Goal: Information Seeking & Learning: Understand process/instructions

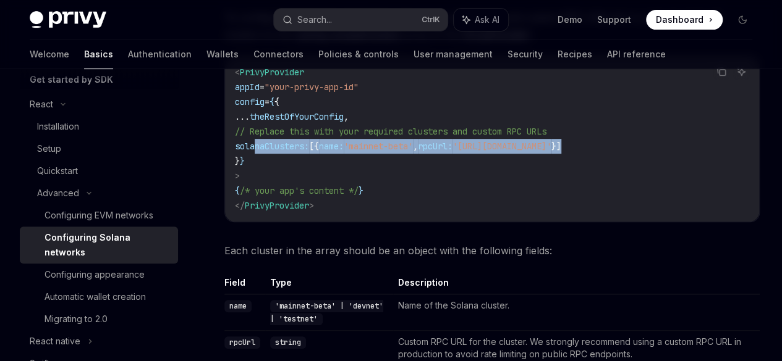
scroll to position [0, 195]
drag, startPoint x: 253, startPoint y: 206, endPoint x: 552, endPoint y: 201, distance: 298.5
copy span "solanaClusters: [{ name: 'mainnet-beta' , rpcUrl: '[URL][DOMAIN_NAME]' }]"
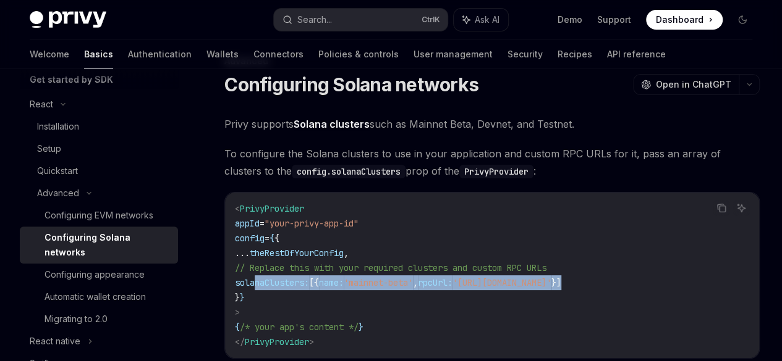
scroll to position [40, 0]
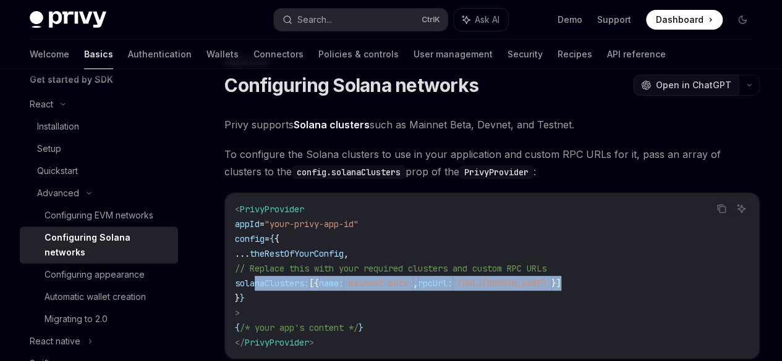
click at [656, 91] on span "Open in ChatGPT" at bounding box center [693, 85] width 75 height 12
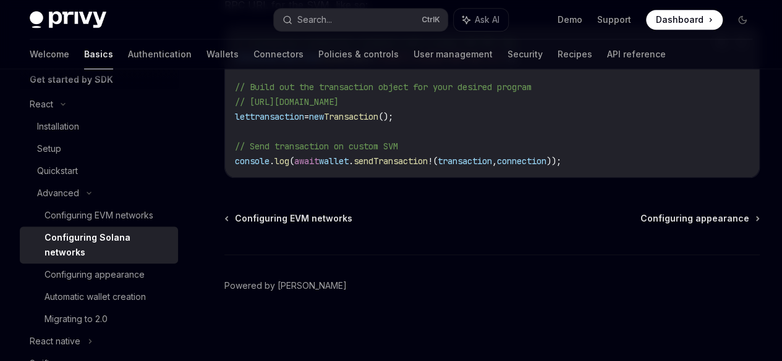
scroll to position [845, 0]
click at [640, 217] on span "Configuring appearance" at bounding box center [694, 219] width 109 height 12
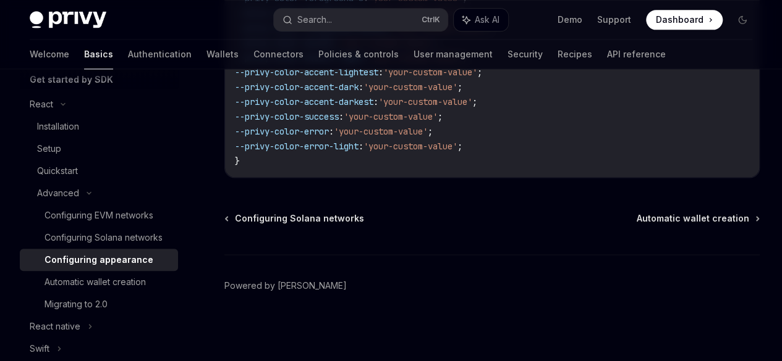
scroll to position [3847, 0]
click at [636, 222] on span "Automatic wallet creation" at bounding box center [692, 219] width 112 height 12
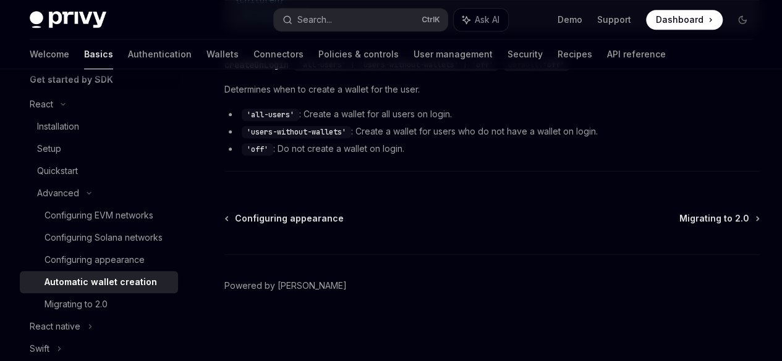
scroll to position [728, 0]
click at [101, 312] on div "Migrating to 2.0" at bounding box center [75, 304] width 63 height 15
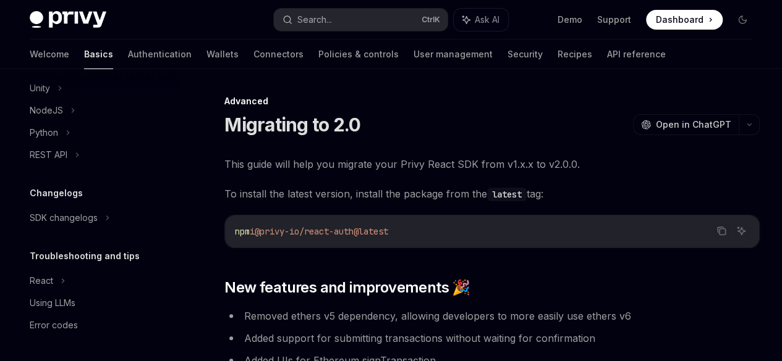
click at [62, 14] on img at bounding box center [68, 19] width 77 height 17
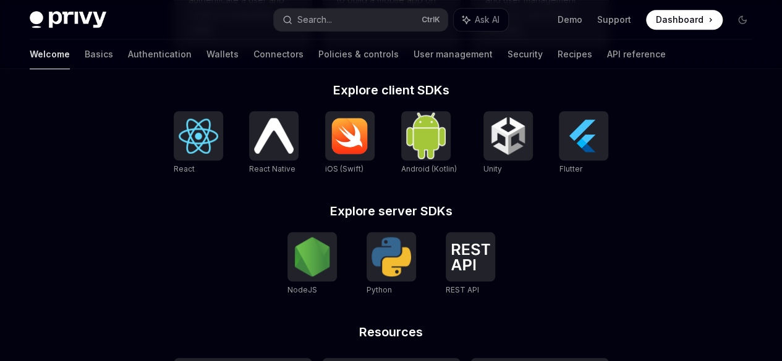
scroll to position [620, 0]
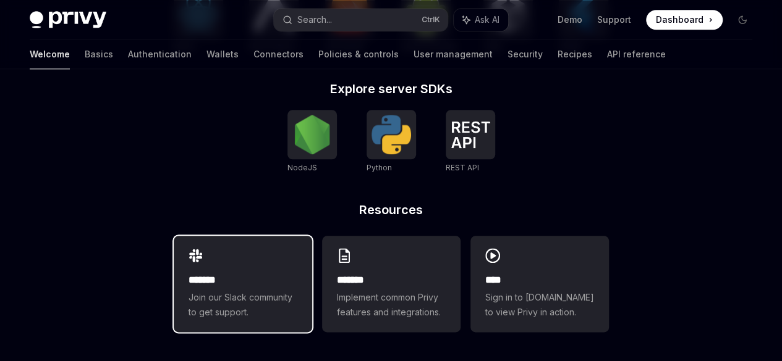
click at [198, 285] on h2 "*******" at bounding box center [242, 280] width 109 height 15
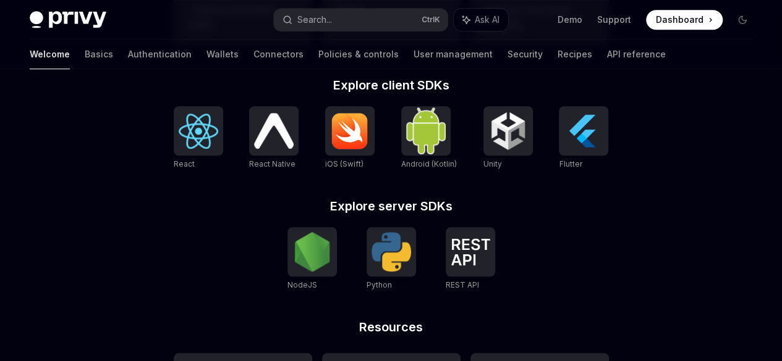
scroll to position [526, 0]
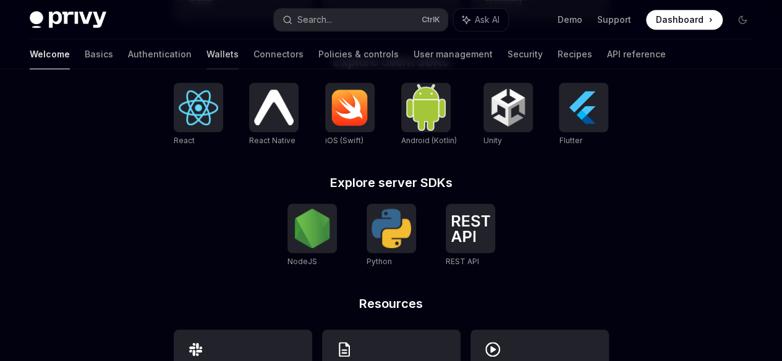
click at [206, 44] on link "Wallets" at bounding box center [222, 55] width 32 height 30
click at [253, 47] on link "Connectors" at bounding box center [278, 55] width 50 height 30
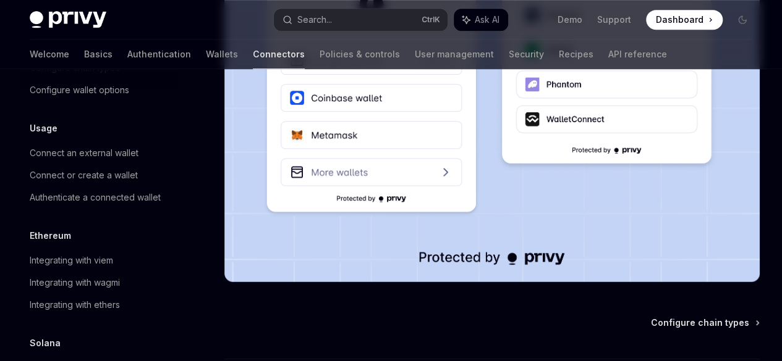
scroll to position [350, 0]
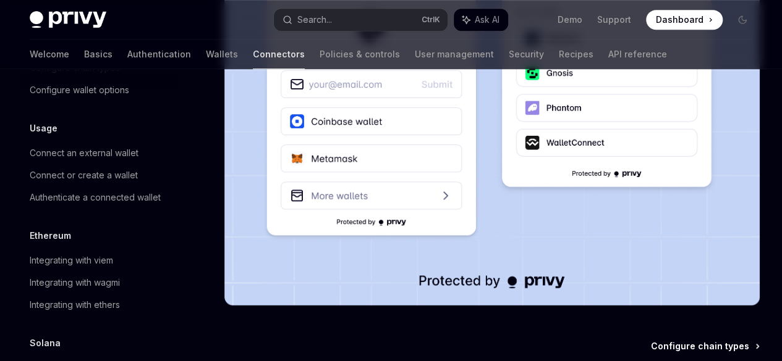
click at [651, 340] on span "Configure chain types" at bounding box center [700, 346] width 98 height 12
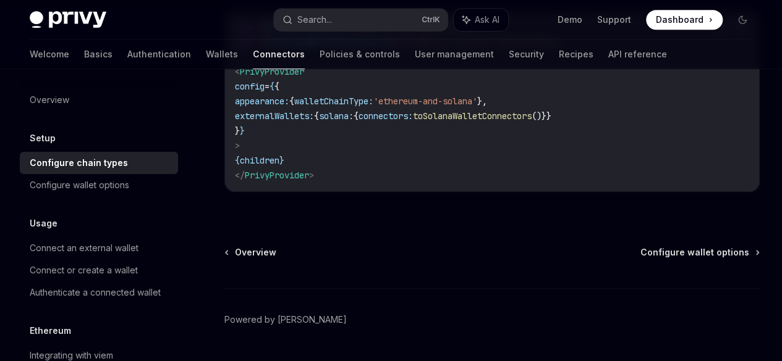
click at [413, 122] on span "connectors:" at bounding box center [385, 116] width 54 height 11
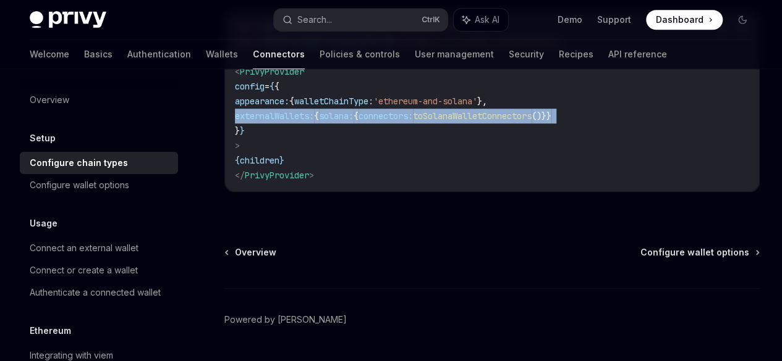
click at [413, 122] on span "connectors:" at bounding box center [385, 116] width 54 height 11
copy code "externalWallets: { solana: { connectors: toSolanaWalletConnectors ()}}"
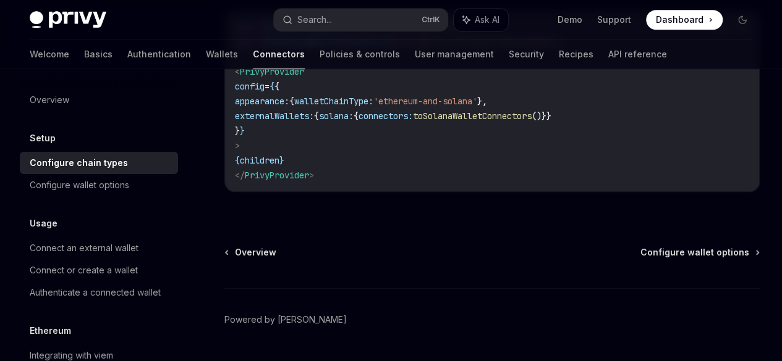
click at [468, 183] on code "import { PrivyProvider } from '@privy-io/react-auth' ; import { toSolanaWalletC…" at bounding box center [492, 101] width 514 height 163
click at [435, 48] on span ""@privy-io/react-auth/solana"" at bounding box center [484, 41] width 143 height 11
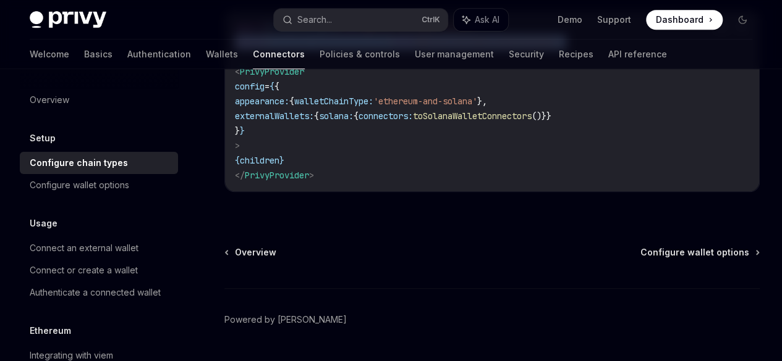
click at [435, 48] on span ""@privy-io/react-auth/solana"" at bounding box center [484, 41] width 143 height 11
copy code "import { toSolanaWalletConnectors } from "@privy-io/react-auth/solana" ;"
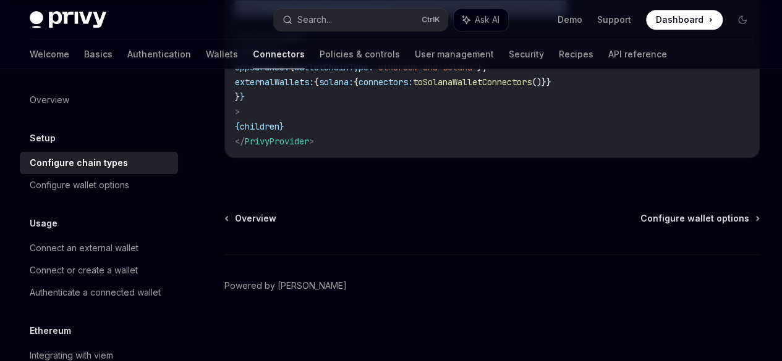
scroll to position [517, 0]
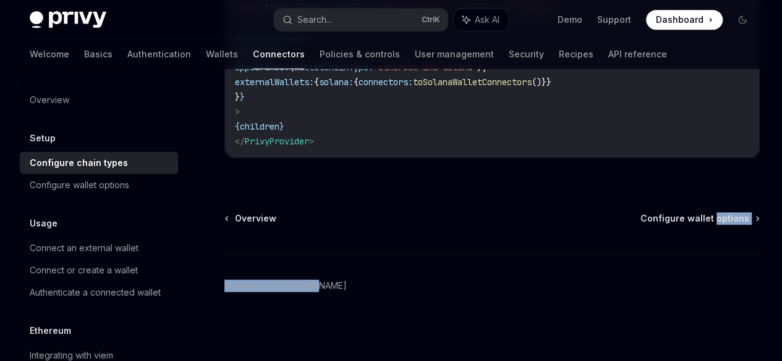
drag, startPoint x: 497, startPoint y: 230, endPoint x: 499, endPoint y: 212, distance: 18.6
click at [499, 212] on div "Setup Configure external connector chains OpenAI Open in ChatGPT OpenAI Open in…" at bounding box center [376, 20] width 772 height 682
click at [640, 213] on span "Configure wallet options" at bounding box center [694, 219] width 109 height 12
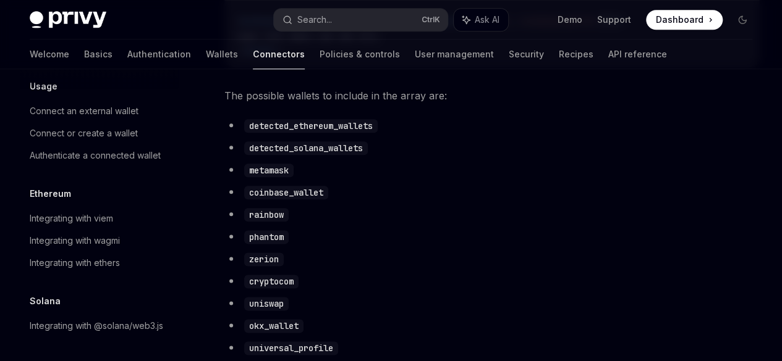
scroll to position [645, 0]
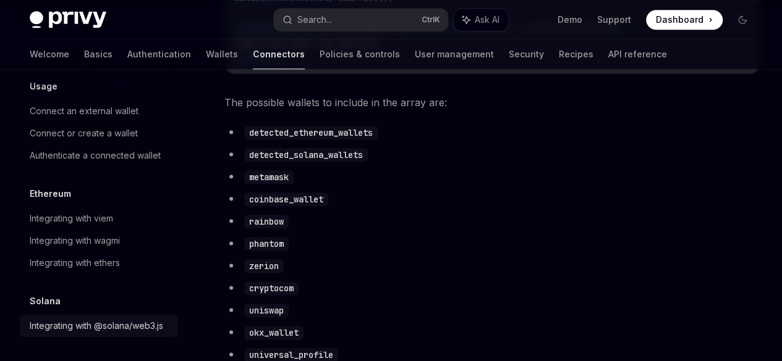
click at [105, 334] on div "Integrating with @solana/web3.js" at bounding box center [96, 326] width 133 height 15
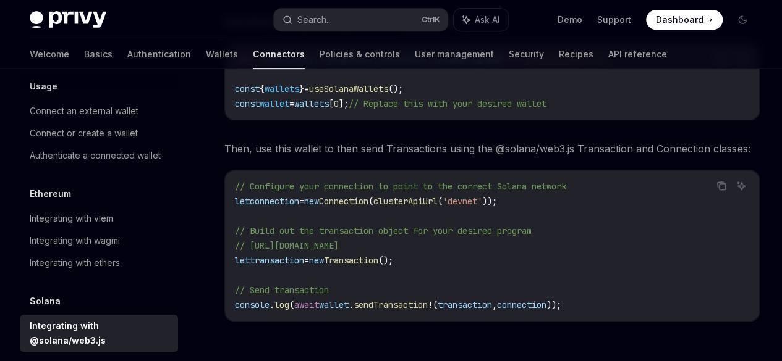
scroll to position [255, 0]
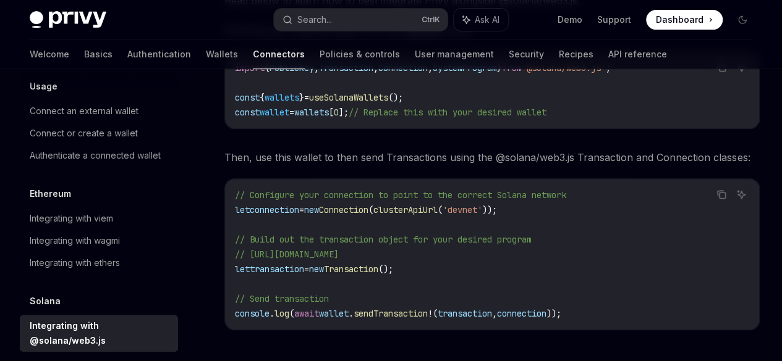
click at [388, 120] on code "import { PublicKey , Transaction , Connection , SystemProgram } from '@solana/w…" at bounding box center [492, 90] width 514 height 59
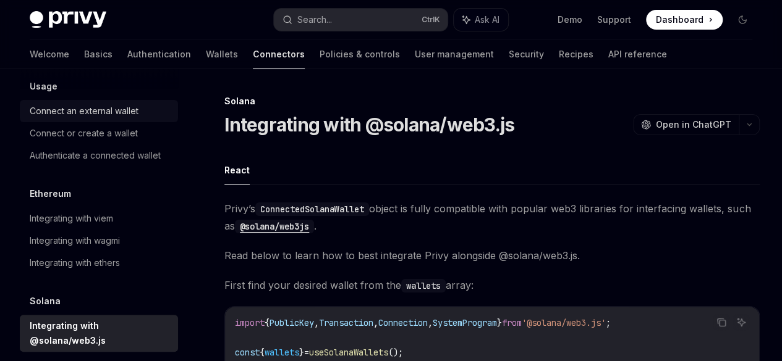
scroll to position [0, 0]
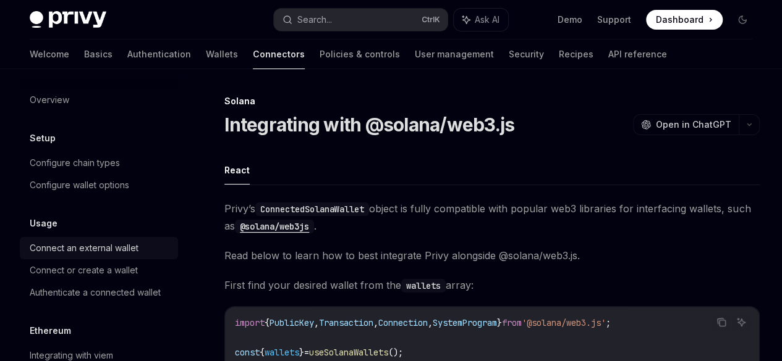
click at [112, 247] on div "Connect an external wallet" at bounding box center [84, 248] width 109 height 15
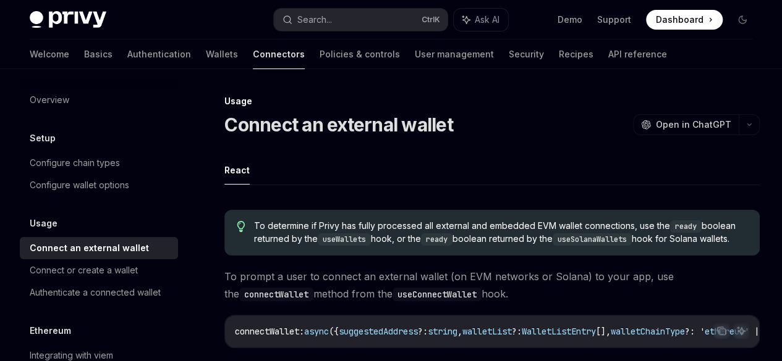
click at [0, 0] on div at bounding box center [0, 0] width 0 height 0
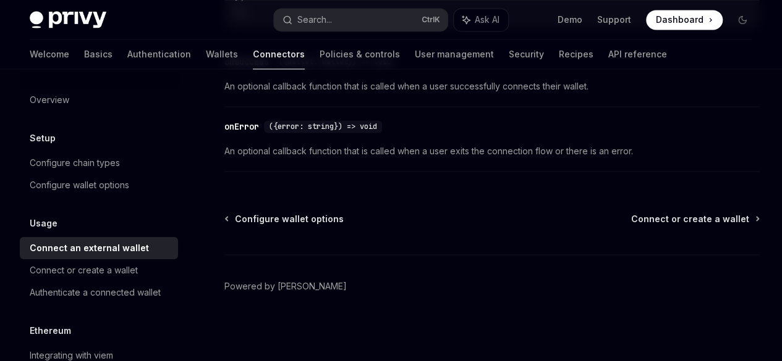
scroll to position [1155, 0]
click at [631, 217] on span "Connect or create a wallet" at bounding box center [690, 219] width 118 height 12
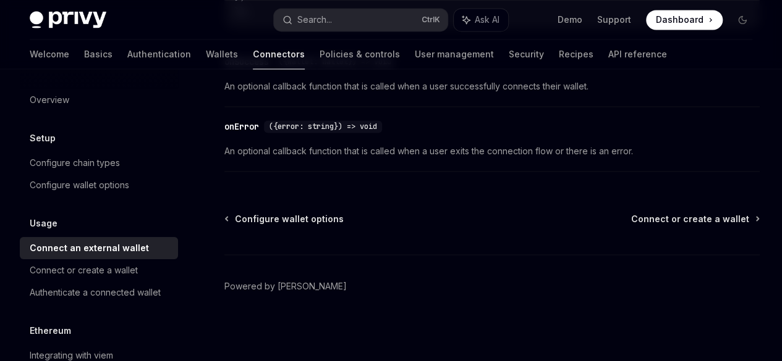
click at [631, 217] on span "Connect or create a wallet" at bounding box center [690, 219] width 118 height 12
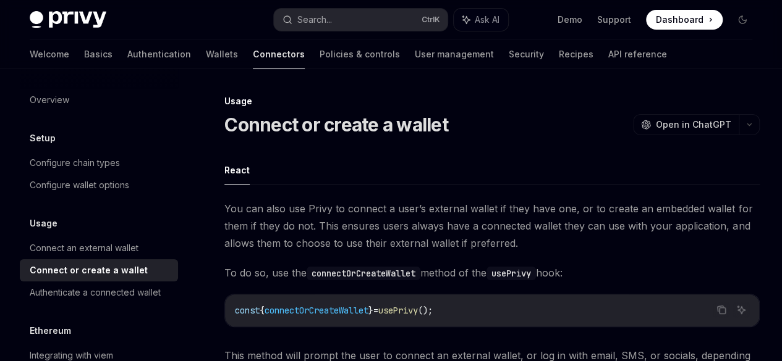
click at [126, 247] on div "Connect an external wallet" at bounding box center [84, 248] width 109 height 15
type textarea "*"
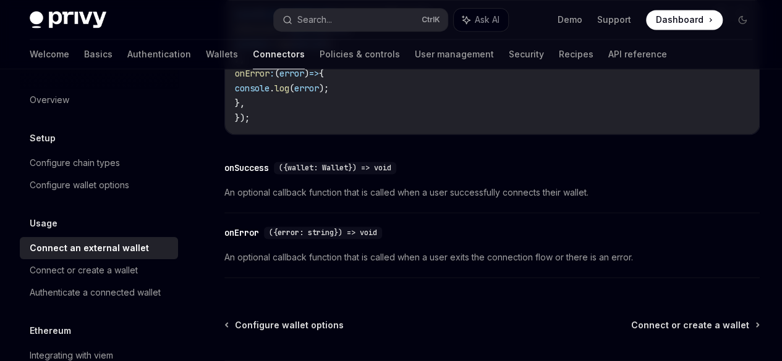
scroll to position [867, 0]
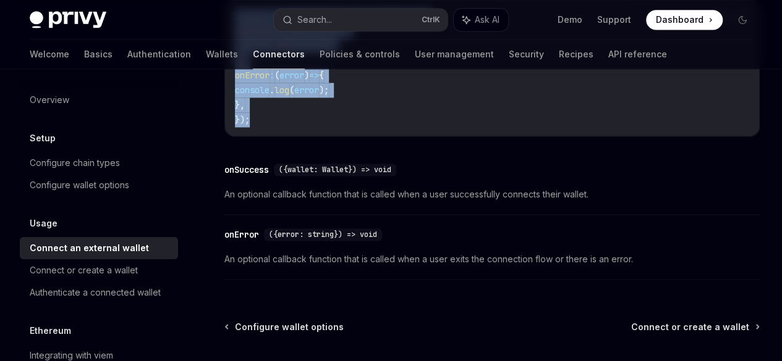
drag, startPoint x: 272, startPoint y: 280, endPoint x: 232, endPoint y: 161, distance: 125.0
click at [232, 136] on div "const { connectWallet } = useConnectWallet ({ onSuccess : ({ wallet }) => { con…" at bounding box center [492, 68] width 534 height 136
copy code "const { connectWallet } = useConnectWallet ({ onSuccess : ({ wallet }) => { con…"
click at [447, 127] on code "const { connectWallet } = useConnectWallet ({ onSuccess : ({ wallet }) => { con…" at bounding box center [492, 68] width 514 height 119
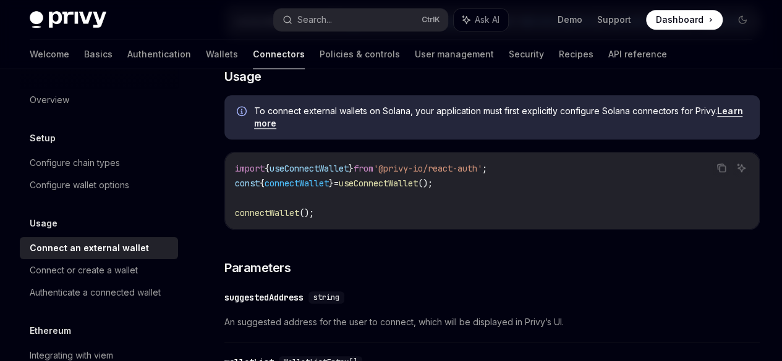
scroll to position [318, 0]
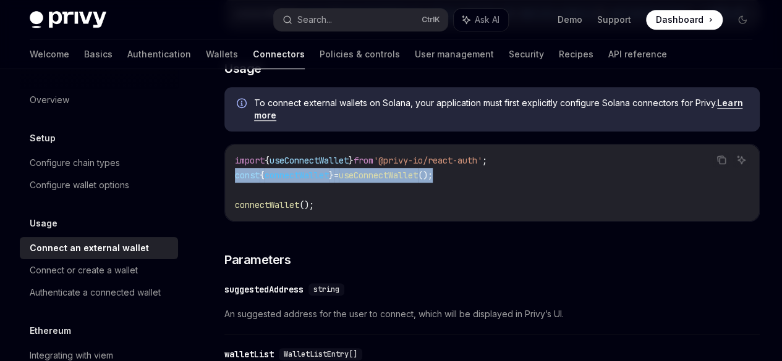
drag, startPoint x: 463, startPoint y: 243, endPoint x: 236, endPoint y: 246, distance: 226.8
click at [236, 213] on code "import { useConnectWallet } from '@privy-io/react-auth' ; const { connectWallet…" at bounding box center [492, 182] width 514 height 59
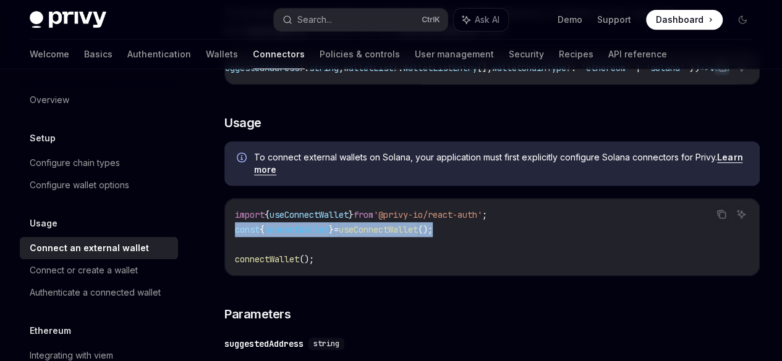
scroll to position [263, 0]
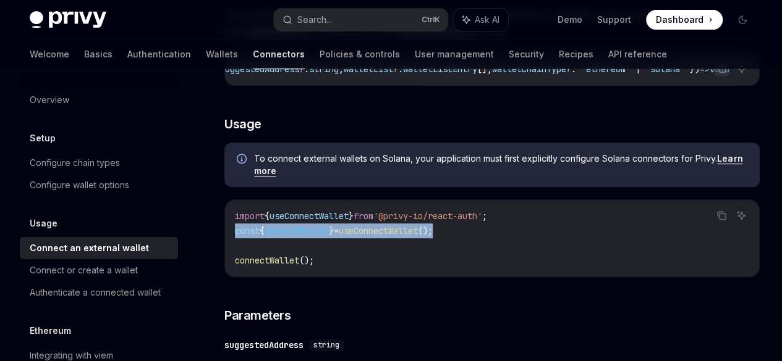
copy span "const { connectWallet } = useConnectWallet ();"
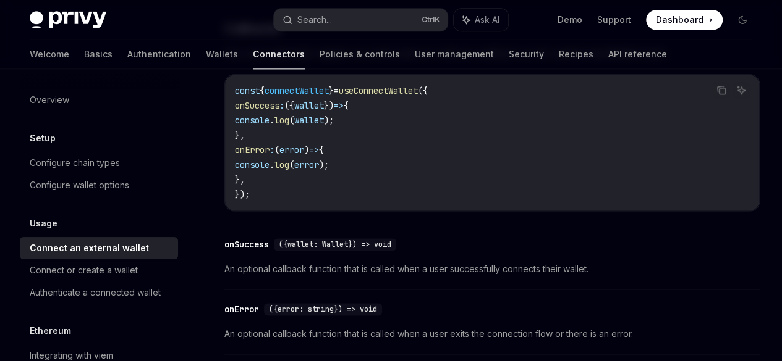
scroll to position [793, 0]
drag, startPoint x: 321, startPoint y: 331, endPoint x: 254, endPoint y: 258, distance: 99.7
click at [254, 201] on code "const { connectWallet } = useConnectWallet ({ onSuccess : ({ wallet }) => { con…" at bounding box center [492, 142] width 514 height 119
copy code "onSuccess : ({ wallet }) => { console . log ( wallet ); }, onError : ( error ) …"
